Goal: Check status

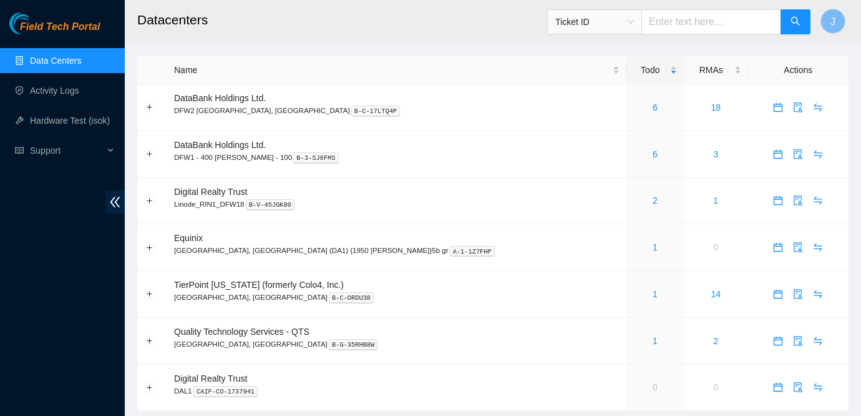
click at [21, 236] on div "Field Tech Portal Data Centers Activity Logs Hardware Test (isok) Support" at bounding box center [62, 213] width 125 height 403
click at [653, 109] on link "6" at bounding box center [655, 107] width 5 height 10
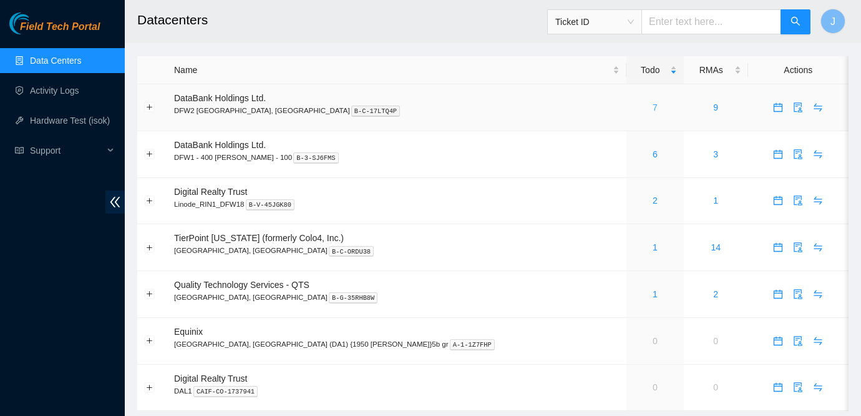
click at [653, 105] on link "7" at bounding box center [655, 107] width 5 height 10
